Goal: Task Accomplishment & Management: Use online tool/utility

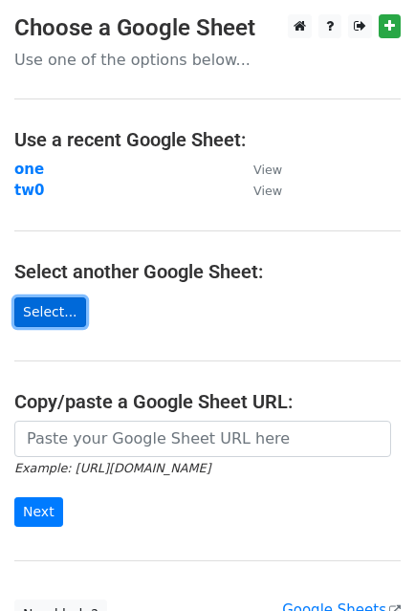
click at [49, 312] on link "Select..." at bounding box center [50, 312] width 72 height 30
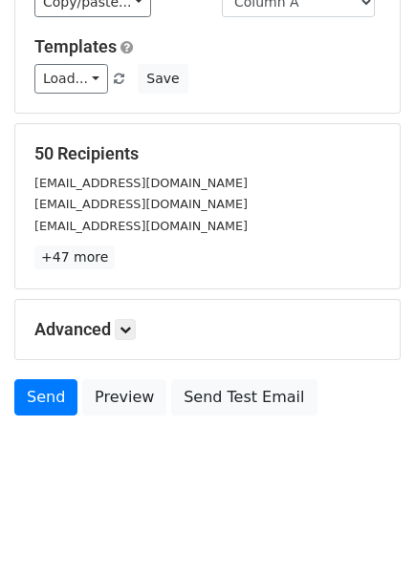
scroll to position [240, 0]
click at [129, 332] on icon at bounding box center [124, 329] width 11 height 11
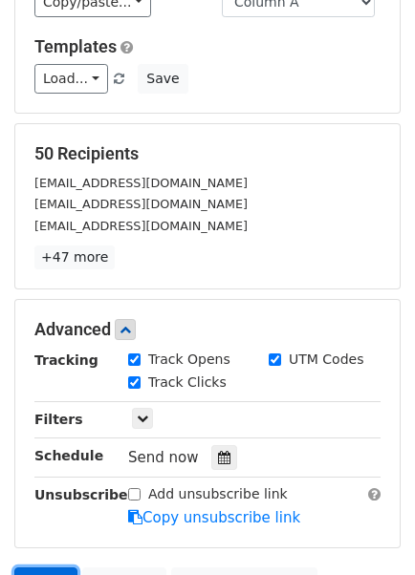
click at [34, 568] on link "Send" at bounding box center [45, 586] width 63 height 36
click at [40, 568] on link "Send" at bounding box center [45, 586] width 63 height 36
click at [34, 568] on link "Send" at bounding box center [45, 586] width 63 height 36
